Goal: Task Accomplishment & Management: Use online tool/utility

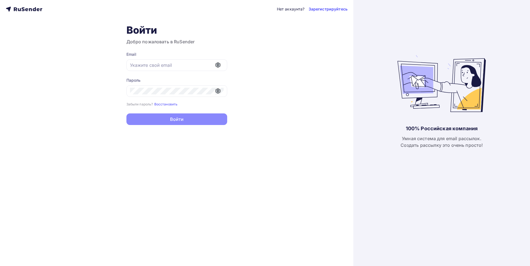
type input "[EMAIL_ADDRESS][DOMAIN_NAME]"
click at [172, 118] on button "Войти" at bounding box center [177, 120] width 101 height 12
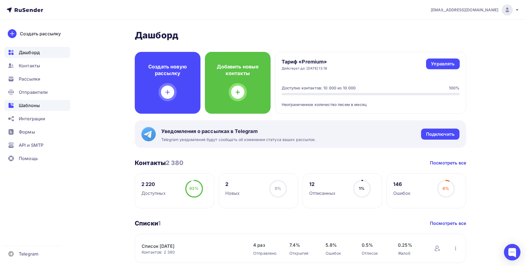
click at [34, 106] on span "Шаблоны" at bounding box center [29, 105] width 21 height 7
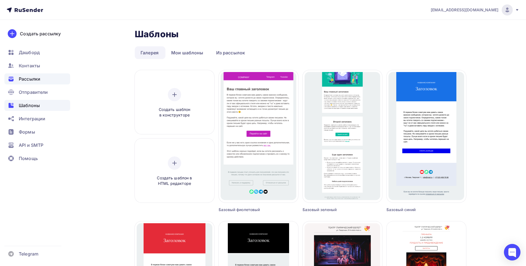
click at [39, 82] on span "Рассылки" at bounding box center [30, 79] width 22 height 7
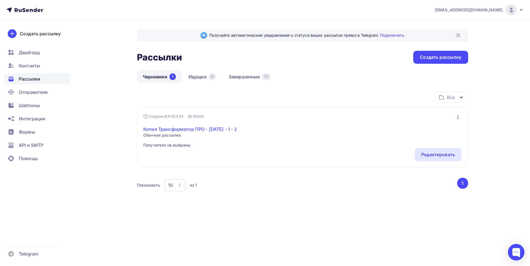
click at [185, 131] on link "Копия Трансформатор ПРО - [DATE] - 1 - 2" at bounding box center [190, 129] width 94 height 7
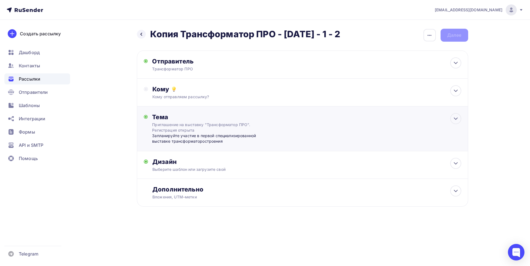
click at [161, 119] on div "Тема" at bounding box center [206, 117] width 109 height 8
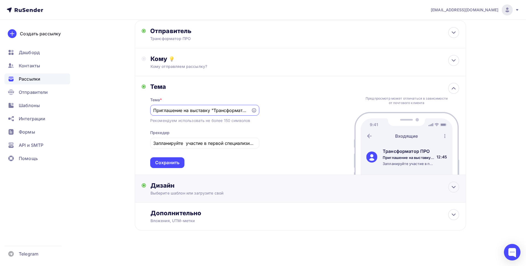
click at [168, 188] on div "Дизайн" at bounding box center [305, 186] width 309 height 8
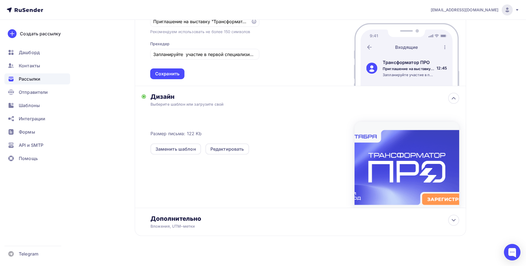
scroll to position [125, 0]
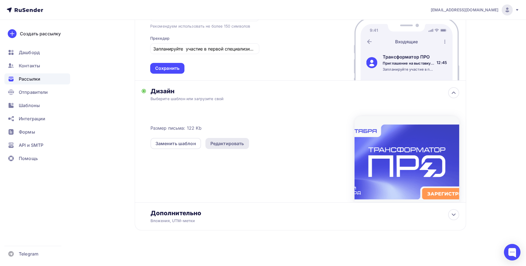
click at [235, 144] on div "Редактировать" at bounding box center [228, 143] width 34 height 7
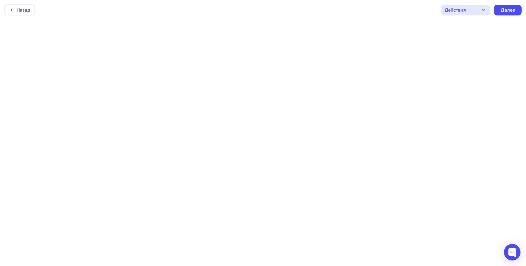
click at [381, 10] on div "Назад Действия Отправить тестовое письмо Предпросмотр Сохранить в Мои шаблоны В…" at bounding box center [263, 10] width 526 height 20
click at [484, 10] on icon "button" at bounding box center [483, 10] width 7 height 7
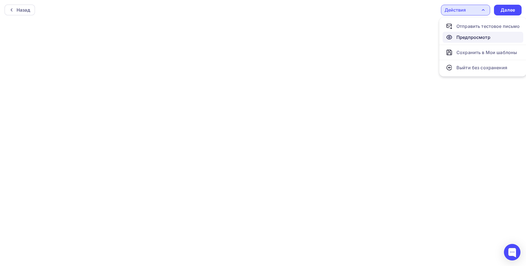
click at [469, 36] on div "Предпросмотр" at bounding box center [474, 37] width 34 height 7
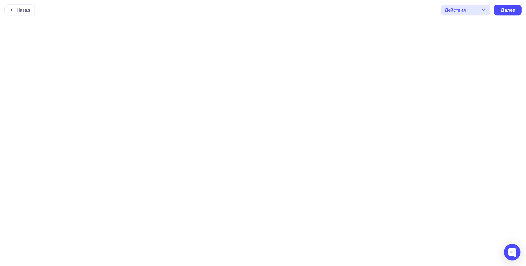
click at [482, 11] on icon "button" at bounding box center [483, 10] width 7 height 7
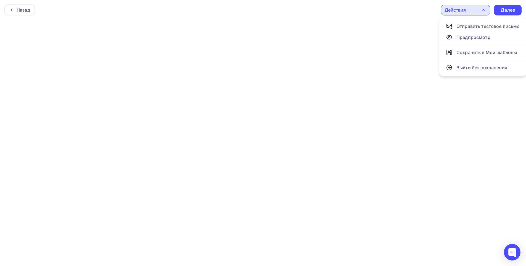
click at [413, 18] on div "Назад Действия Отправить тестовое письмо Предпросмотр Сохранить в Мои шаблоны В…" at bounding box center [263, 10] width 526 height 20
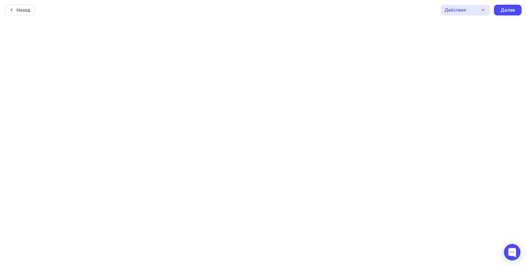
click at [479, 9] on div "Действия" at bounding box center [465, 10] width 49 height 11
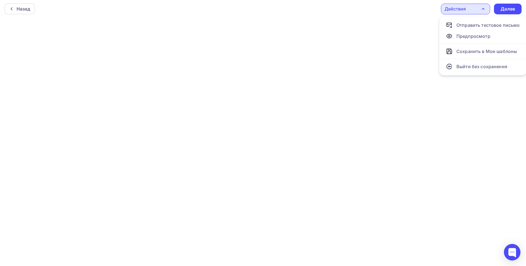
scroll to position [1, 0]
click at [329, 14] on div "Назад Действия Отправить тестовое письмо Предпросмотр Сохранить в Мои шаблоны В…" at bounding box center [263, 9] width 526 height 20
click at [482, 9] on icon "button" at bounding box center [483, 8] width 7 height 7
click at [394, 10] on div "Назад Действия Отправить тестовое письмо Предпросмотр Сохранить в Мои шаблоны В…" at bounding box center [263, 9] width 526 height 20
